Goal: Task Accomplishment & Management: Use online tool/utility

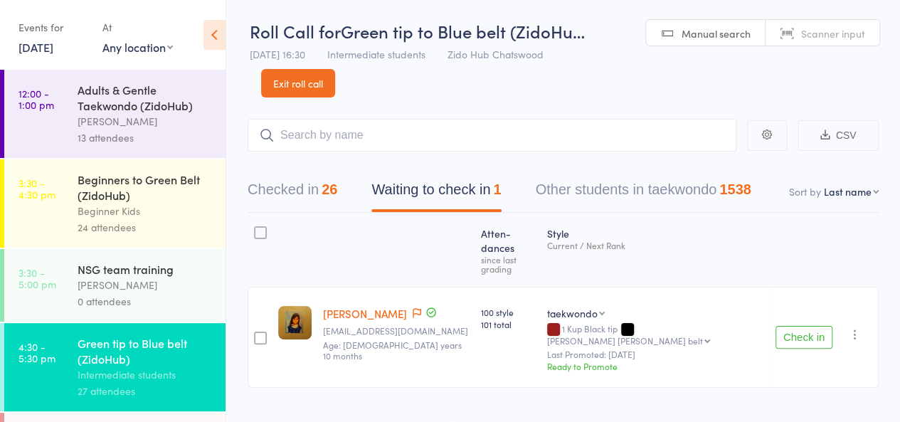
click at [826, 326] on button "Check in" at bounding box center [803, 337] width 57 height 23
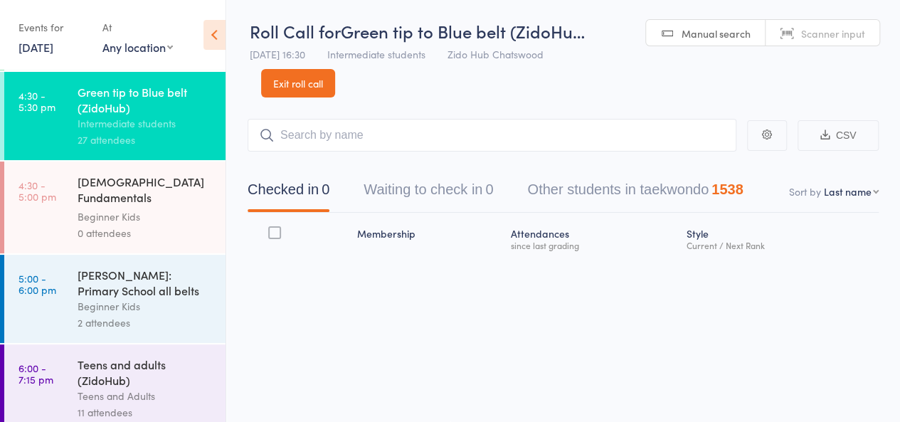
scroll to position [257, 0]
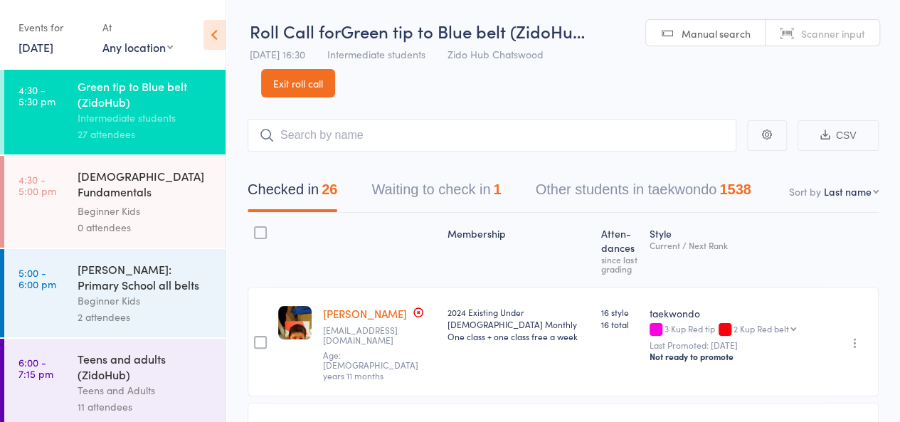
click at [197, 356] on div "Teens and adults (ZidoHub)" at bounding box center [146, 366] width 136 height 31
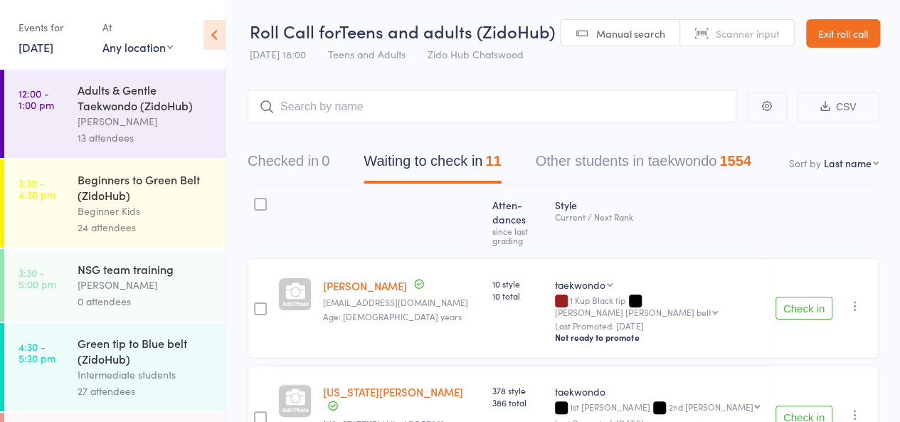
click at [816, 297] on button "Check in" at bounding box center [803, 308] width 57 height 23
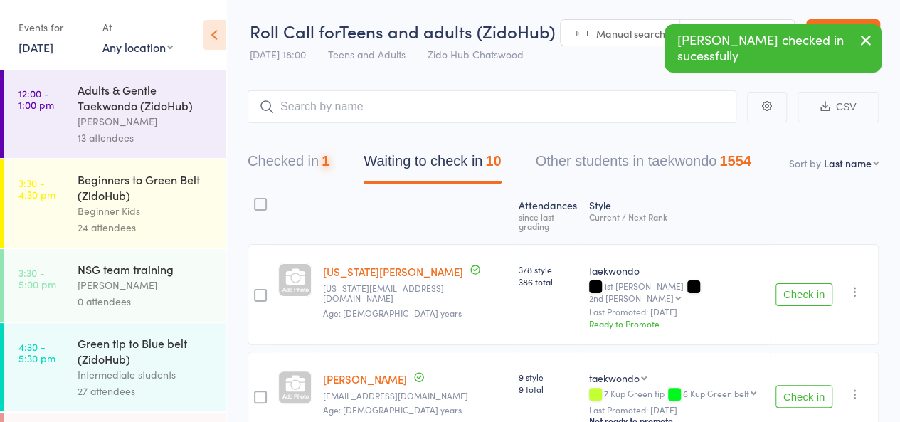
click at [816, 283] on button "Check in" at bounding box center [803, 294] width 57 height 23
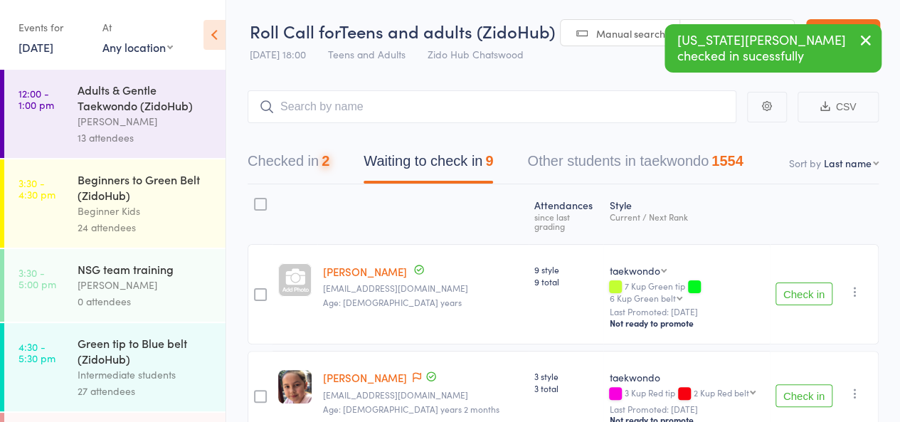
click at [816, 282] on button "Check in" at bounding box center [803, 293] width 57 height 23
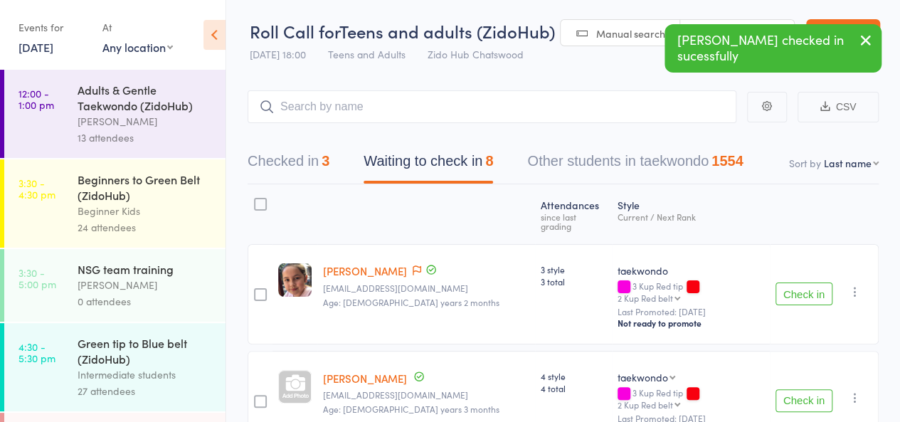
click at [806, 389] on button "Check in" at bounding box center [803, 400] width 57 height 23
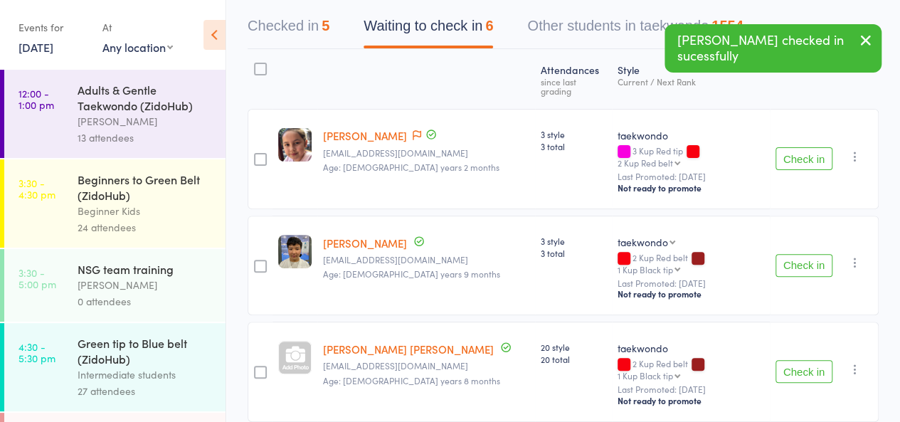
scroll to position [207, 0]
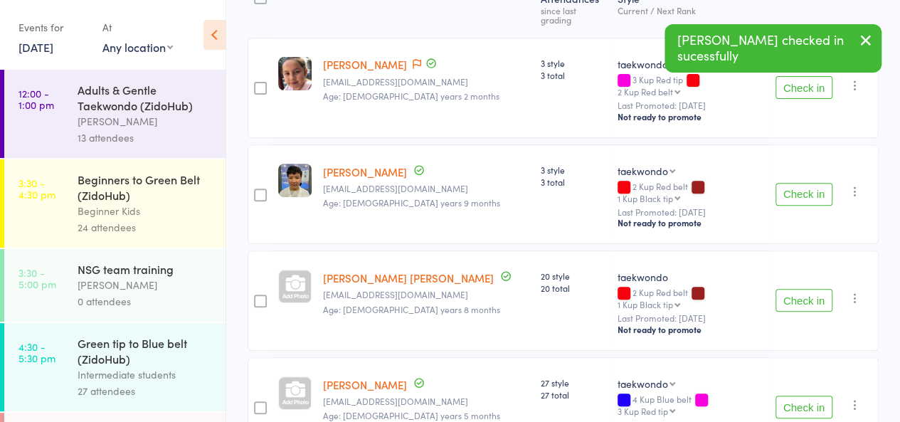
click at [807, 289] on button "Check in" at bounding box center [803, 300] width 57 height 23
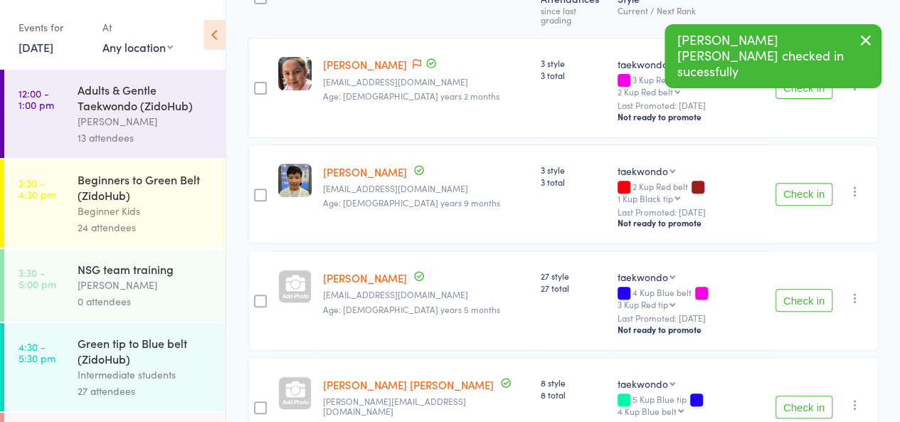
click at [802, 395] on button "Check in" at bounding box center [803, 406] width 57 height 23
click at [802, 397] on button "Check in" at bounding box center [803, 408] width 57 height 23
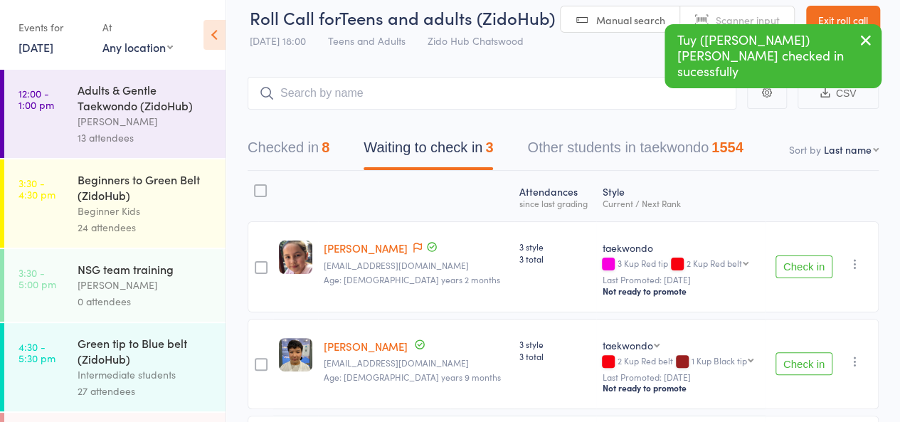
scroll to position [0, 0]
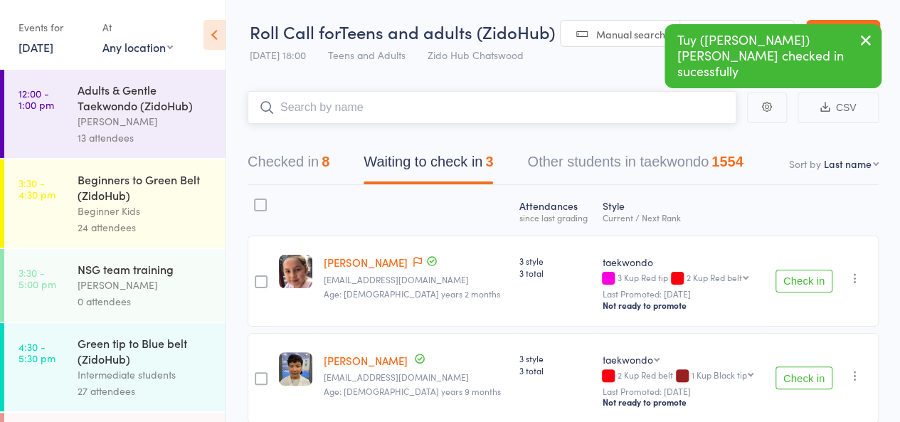
click at [626, 114] on input "search" at bounding box center [491, 107] width 489 height 33
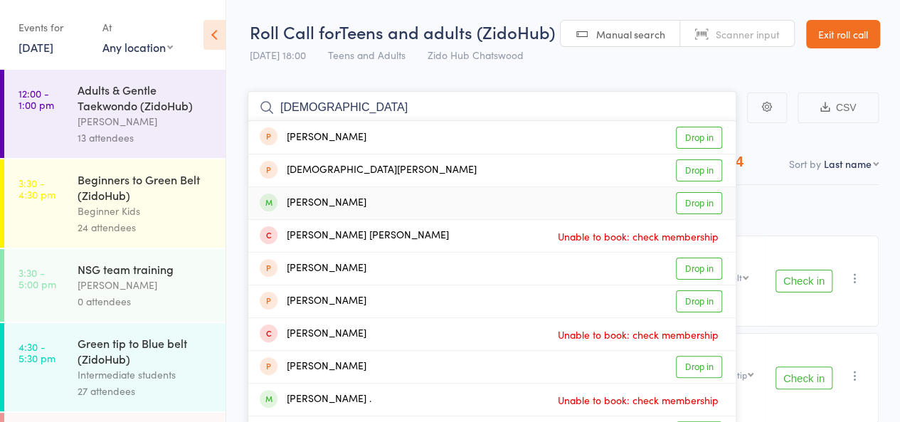
type input "christi"
click at [700, 198] on link "Drop in" at bounding box center [699, 203] width 46 height 22
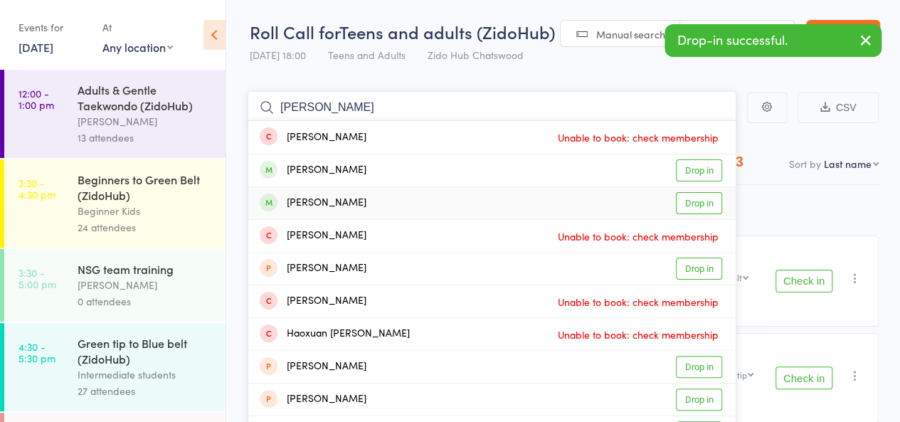
type input "angelina"
click at [703, 205] on link "Drop in" at bounding box center [699, 203] width 46 height 22
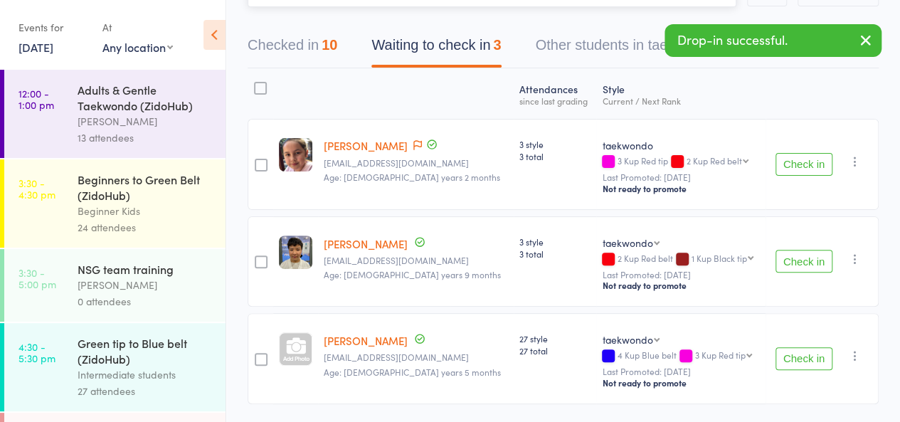
scroll to position [156, 0]
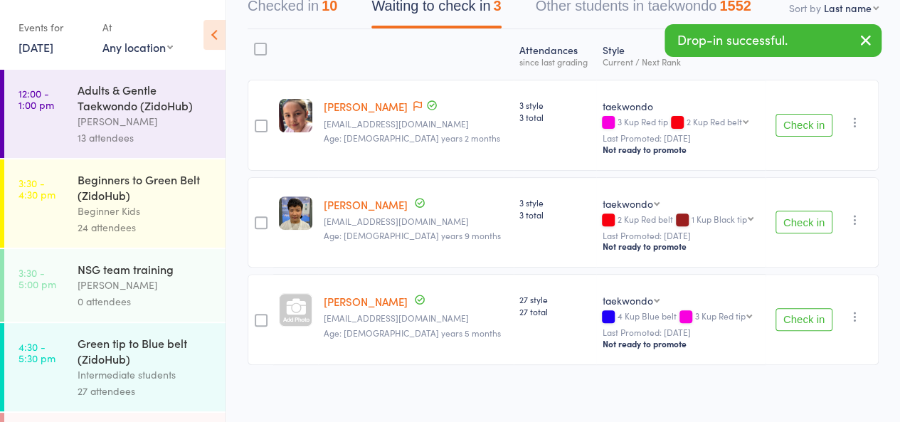
click at [811, 308] on button "Check in" at bounding box center [803, 319] width 57 height 23
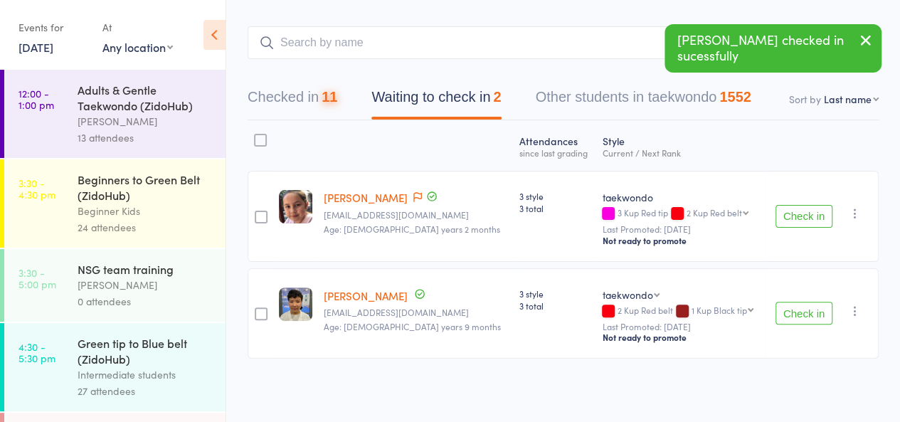
scroll to position [60, 0]
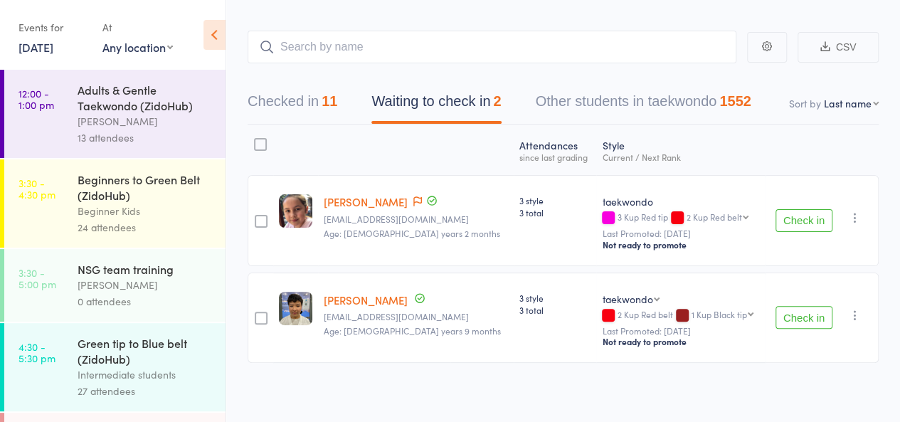
click at [853, 15] on main "CSV Checked in 11 Waiting to check in 2 Other students in taekwondo 1552 Sort b…" at bounding box center [562, 217] width 673 height 417
click at [717, 57] on input "search" at bounding box center [491, 47] width 489 height 33
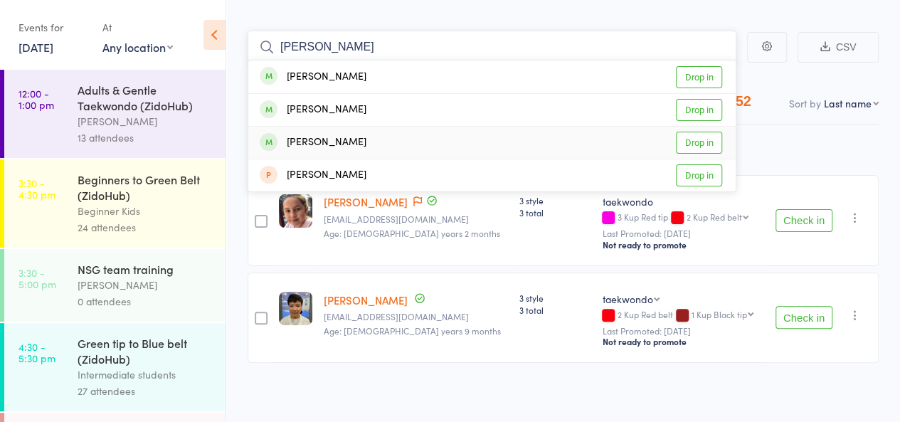
type input "owen"
click at [708, 139] on link "Drop in" at bounding box center [699, 143] width 46 height 22
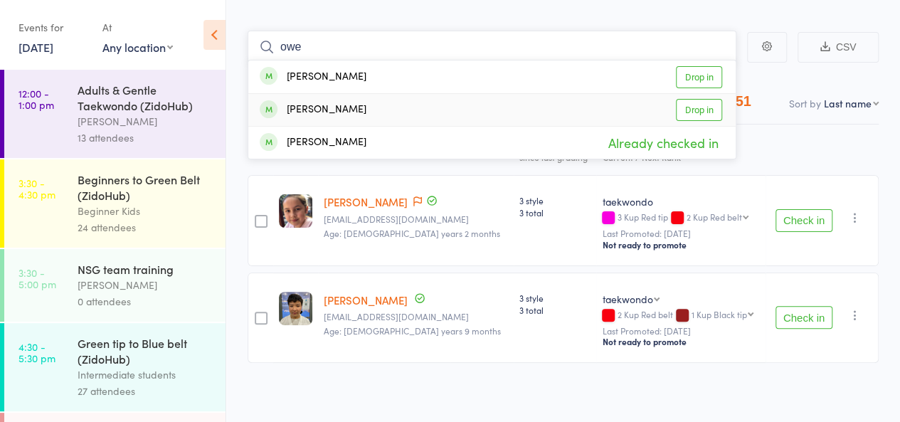
type input "owe"
click at [703, 110] on link "Drop in" at bounding box center [699, 110] width 46 height 22
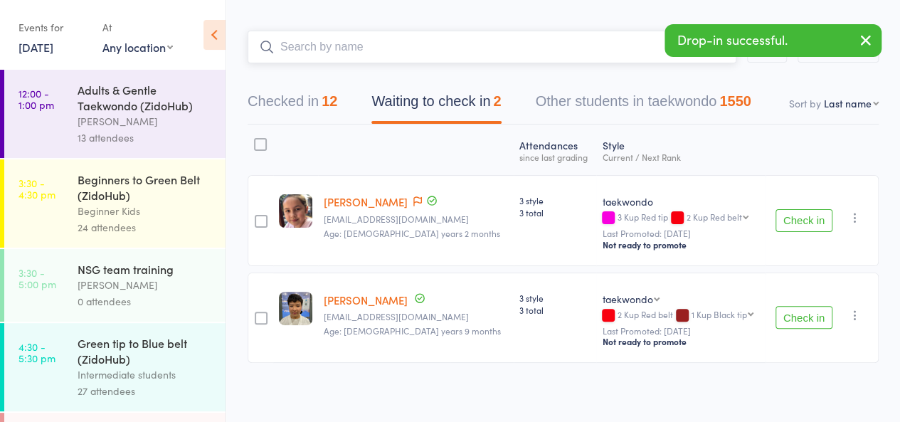
click at [319, 110] on button "Checked in 12" at bounding box center [292, 105] width 90 height 38
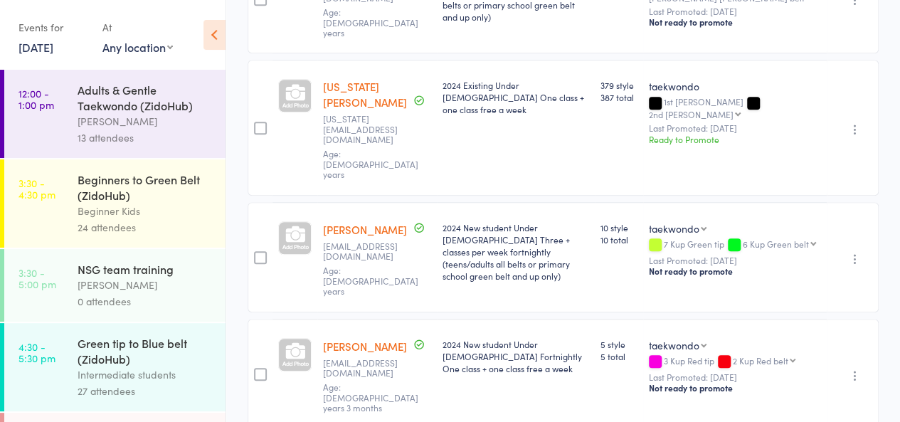
scroll to position [0, 0]
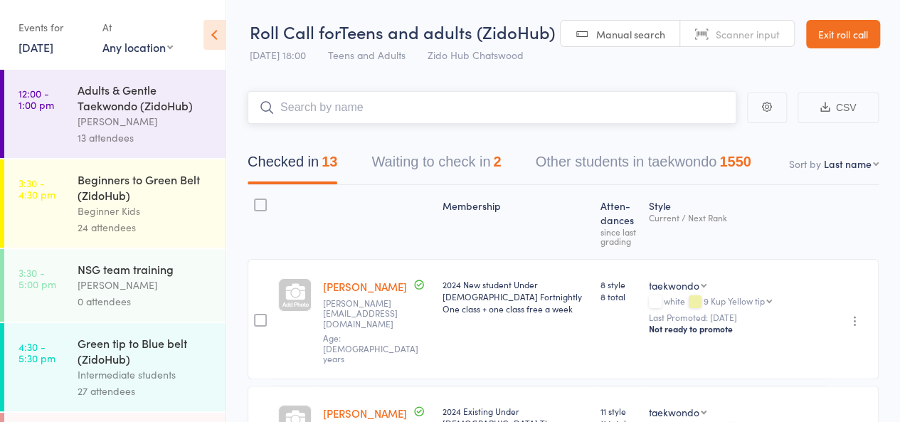
click at [619, 106] on input "search" at bounding box center [491, 107] width 489 height 33
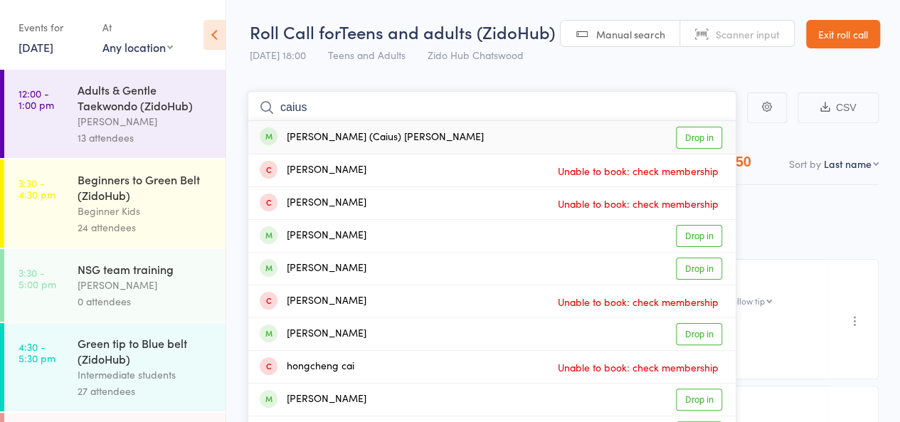
type input "caius"
click at [708, 139] on link "Drop in" at bounding box center [699, 138] width 46 height 22
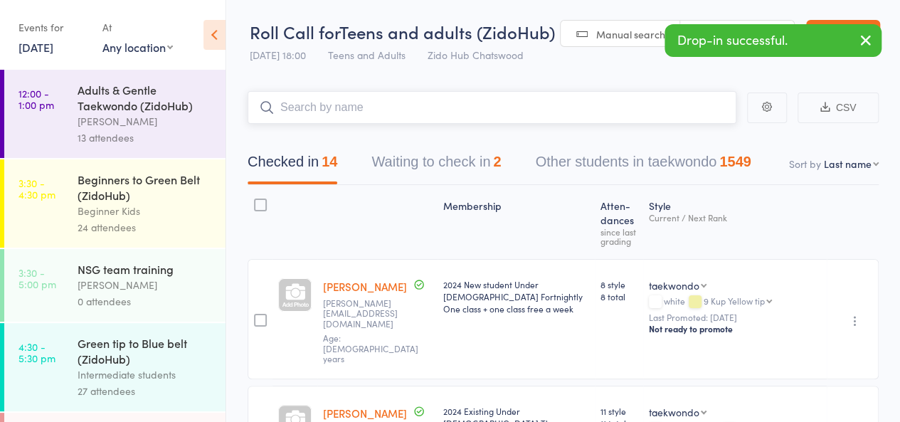
click at [464, 164] on button "Waiting to check in 2" at bounding box center [435, 165] width 129 height 38
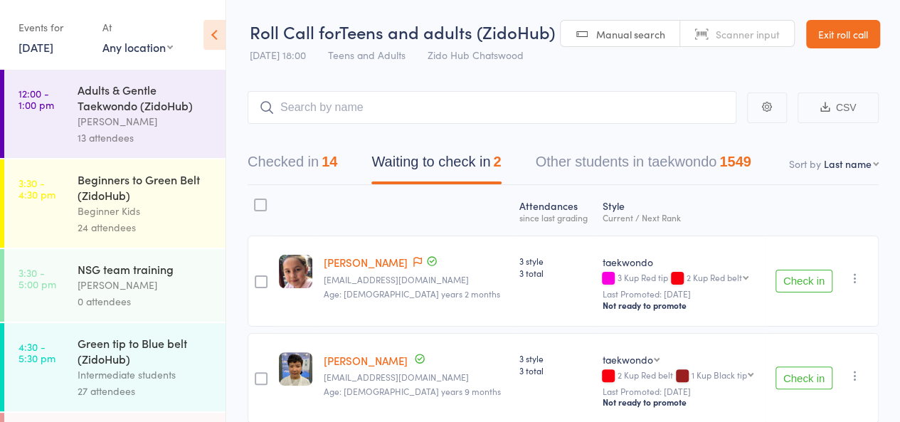
click at [816, 277] on button "Check in" at bounding box center [803, 280] width 57 height 23
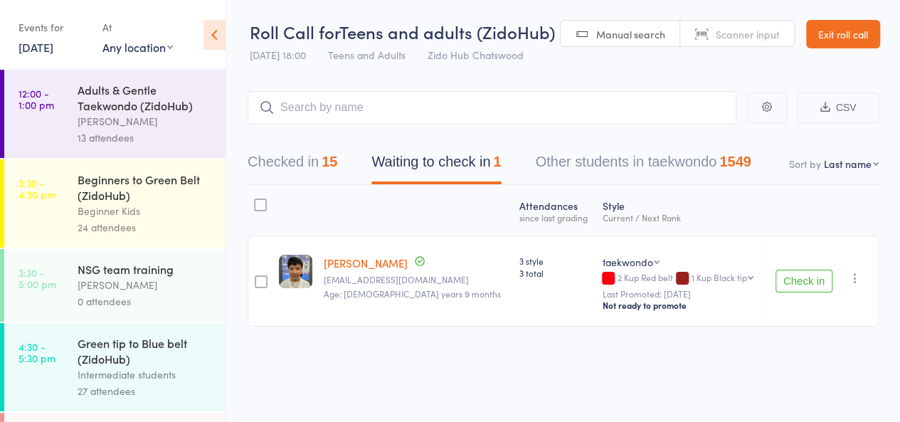
click at [345, 82] on main "CSV Checked in 15 Waiting to check in 1 Other students in taekwondo 1549 Sort b…" at bounding box center [562, 230] width 673 height 320
